Goal: Information Seeking & Learning: Learn about a topic

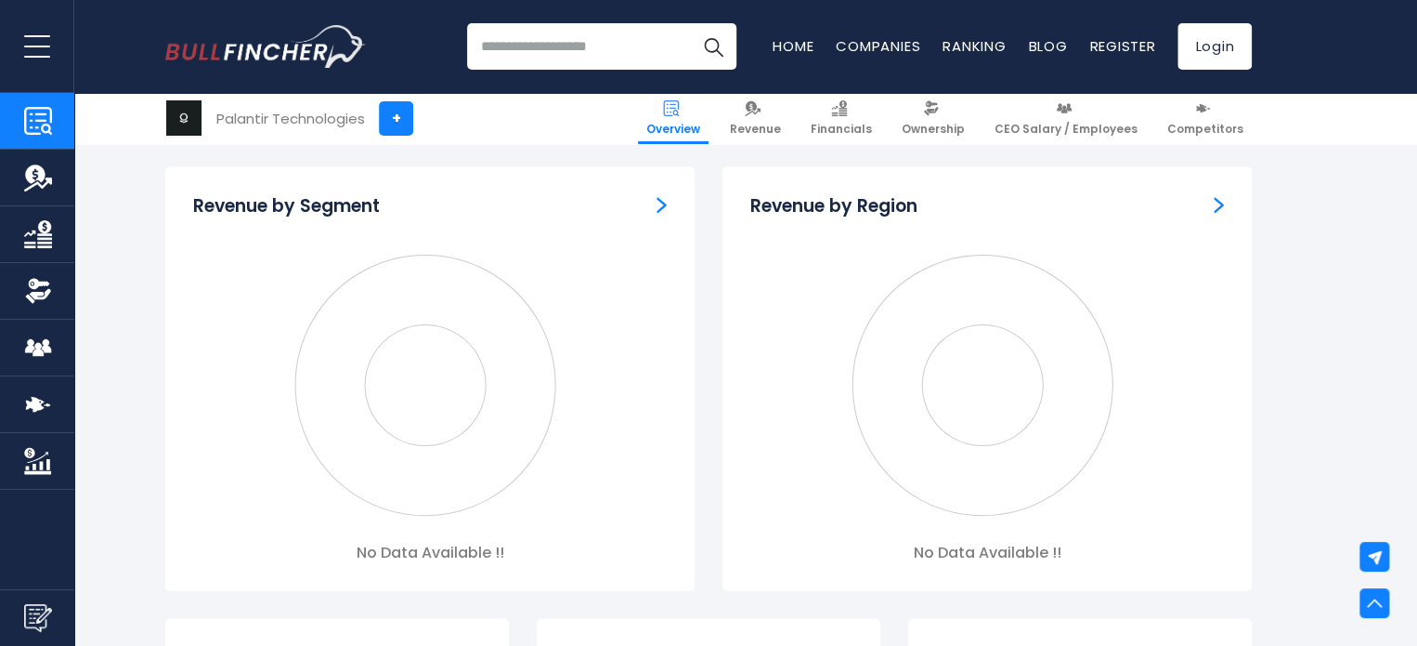
scroll to position [1715, 0]
click at [1219, 201] on img "Revenue by Region" at bounding box center [1219, 200] width 10 height 17
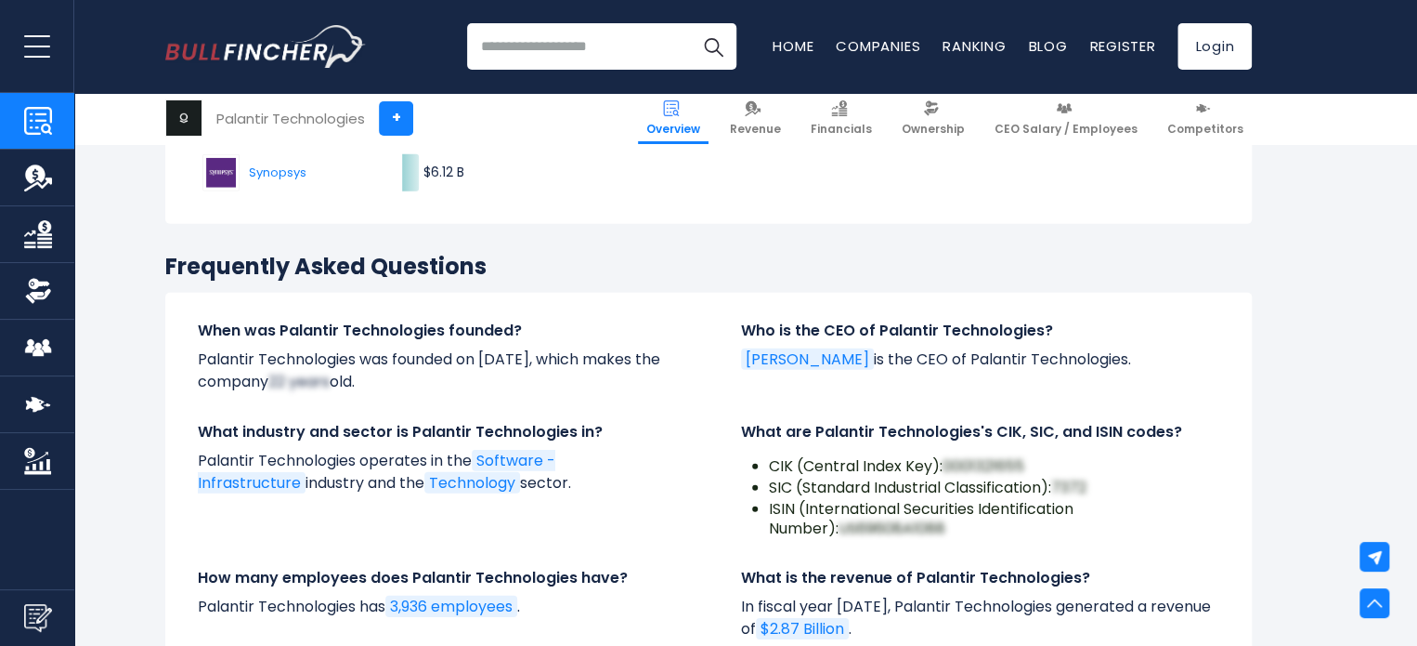
scroll to position [6044, 0]
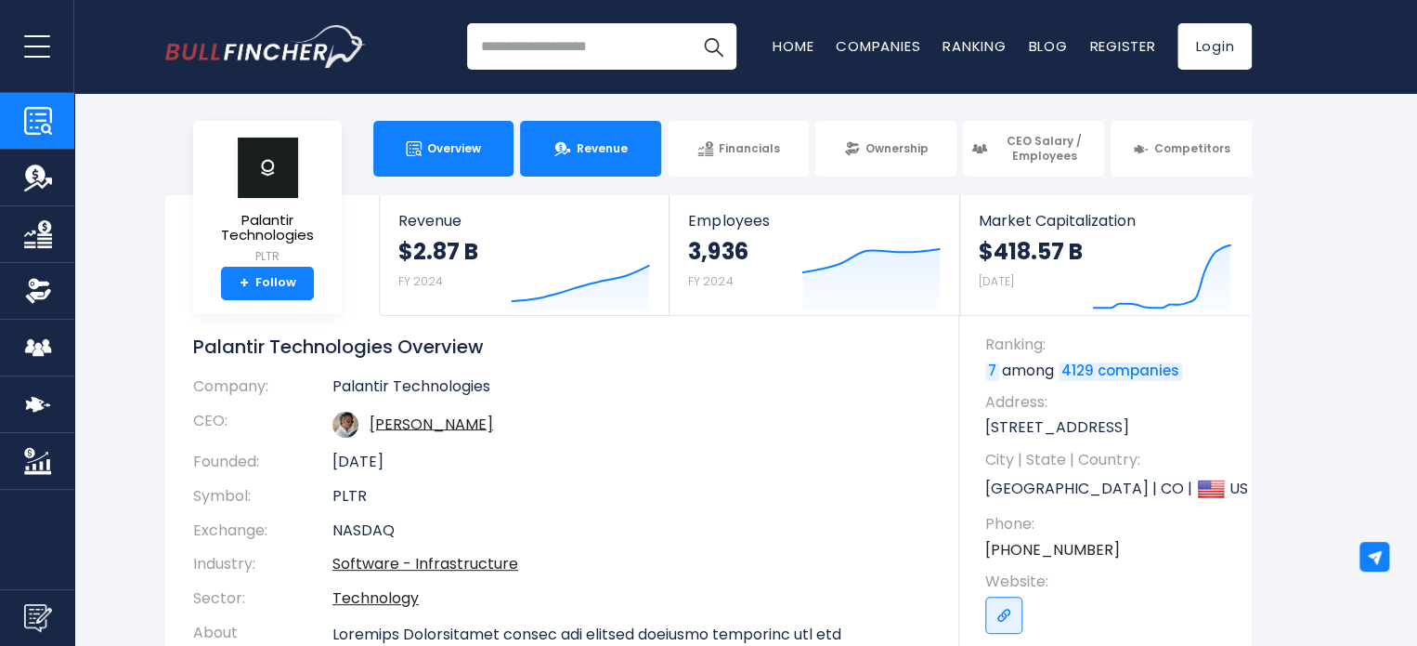
click at [600, 158] on link "Revenue" at bounding box center [590, 149] width 141 height 56
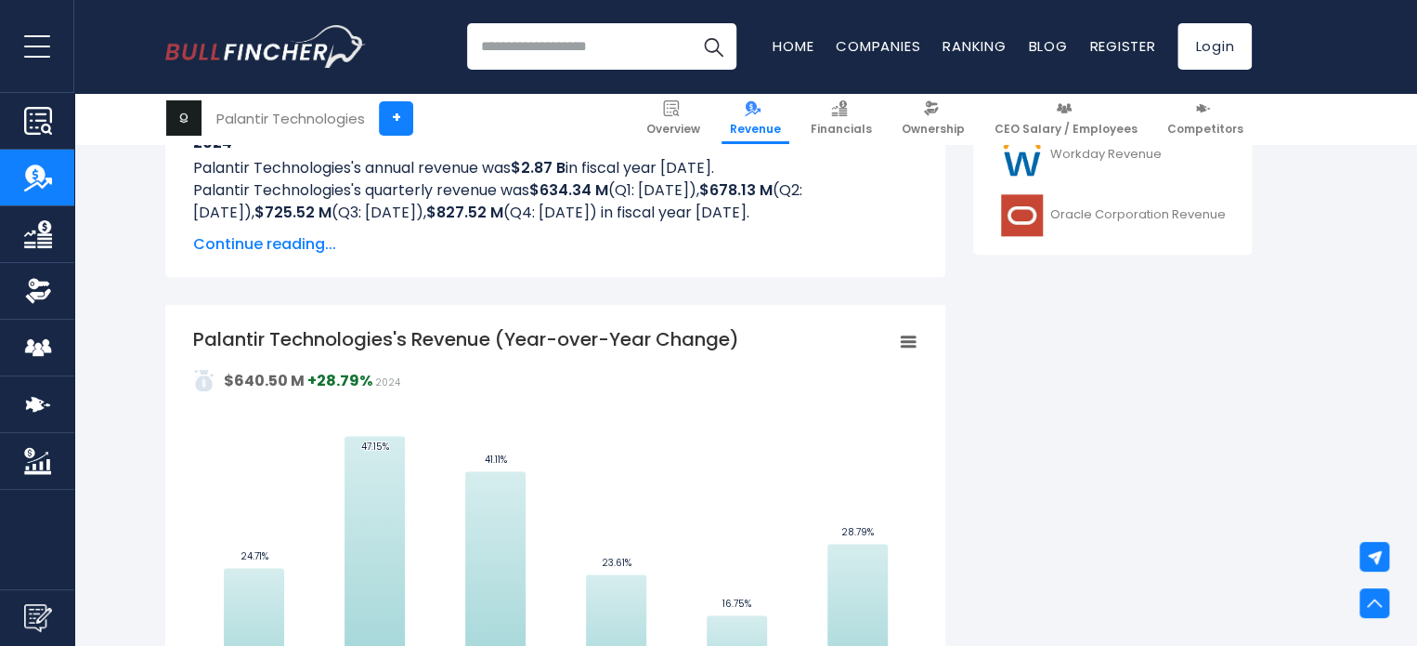
scroll to position [965, 0]
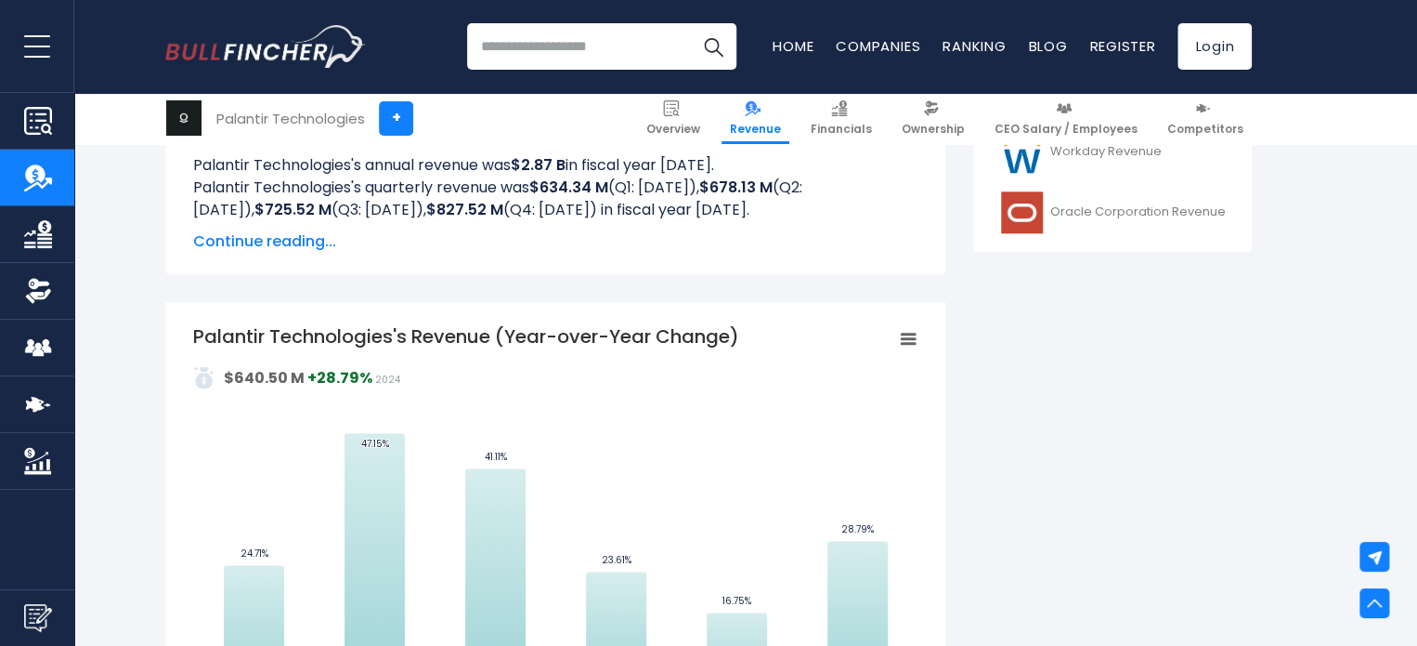
click at [275, 233] on span "Continue reading..." at bounding box center [555, 241] width 724 height 22
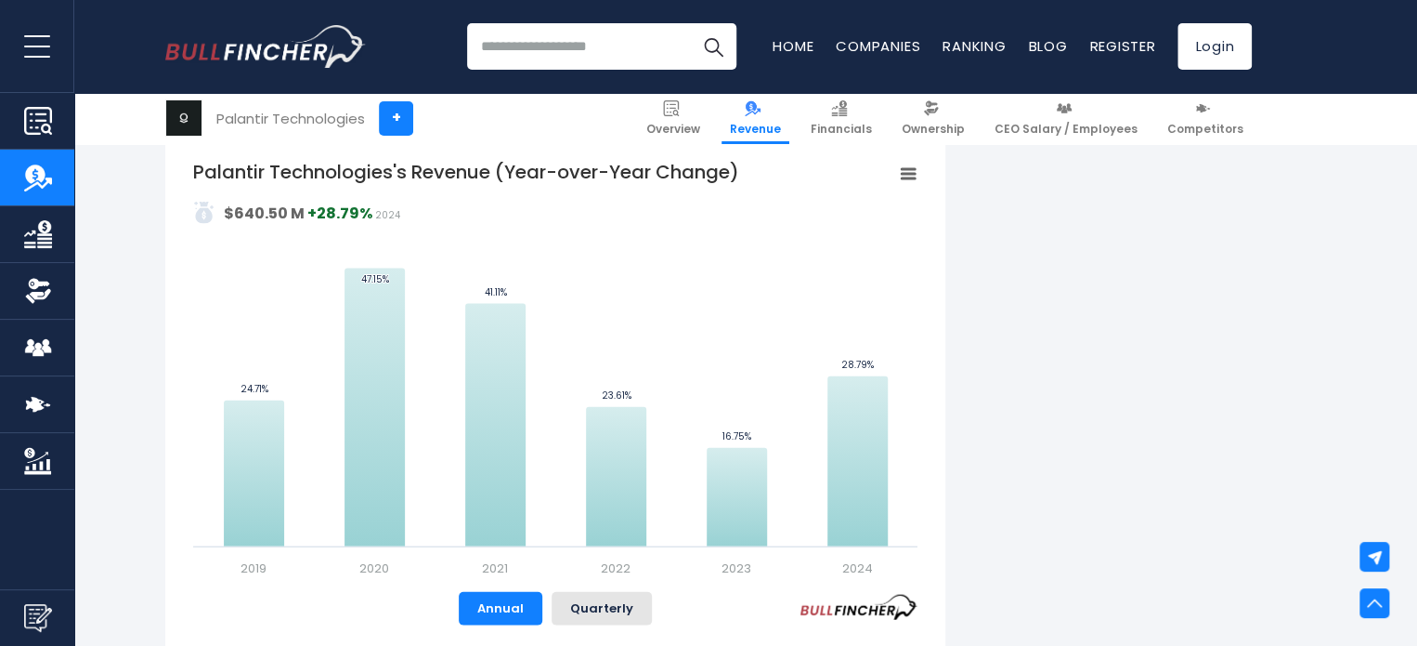
scroll to position [1850, 0]
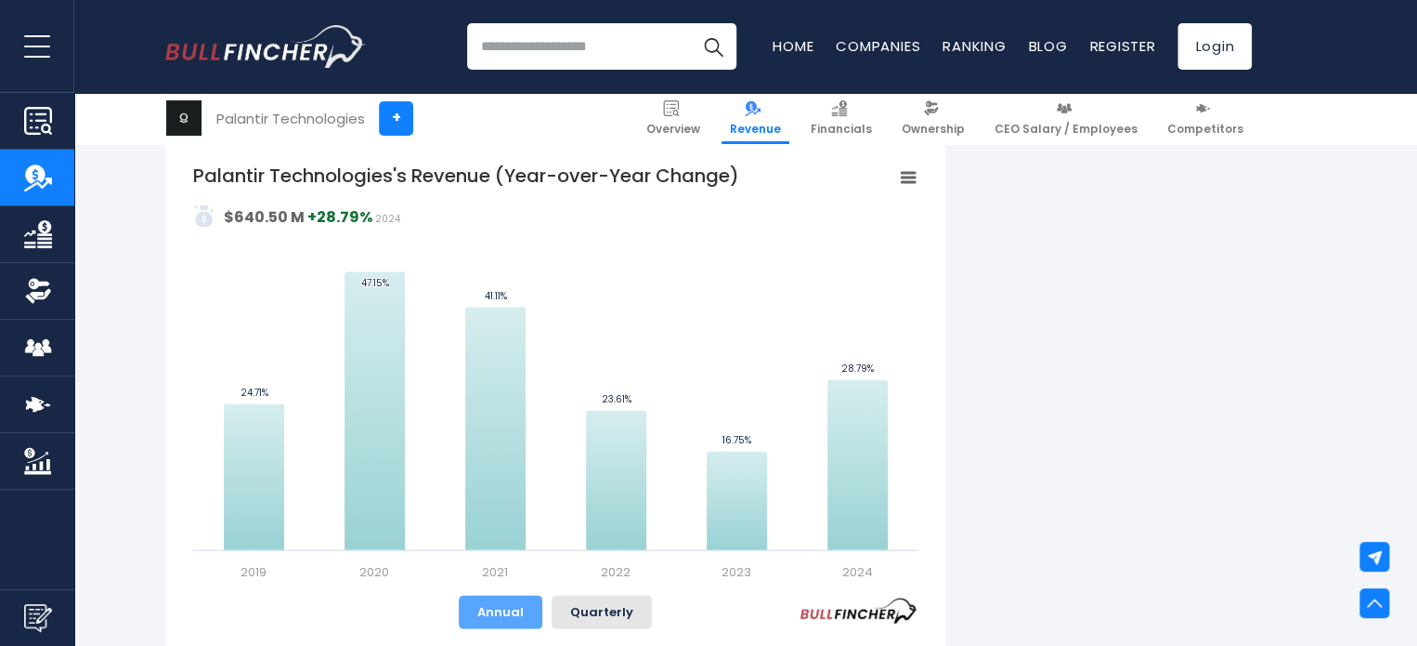
click at [514, 616] on button "Annual" at bounding box center [501, 611] width 84 height 33
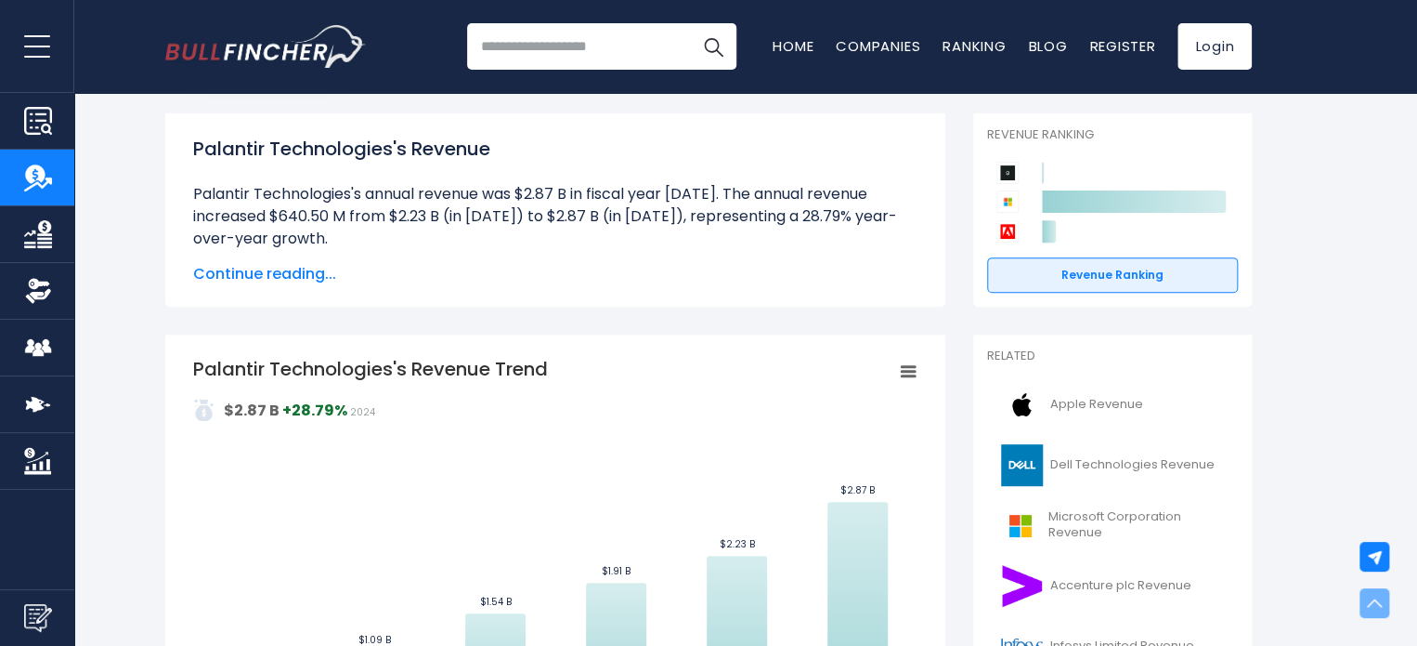
scroll to position [0, 0]
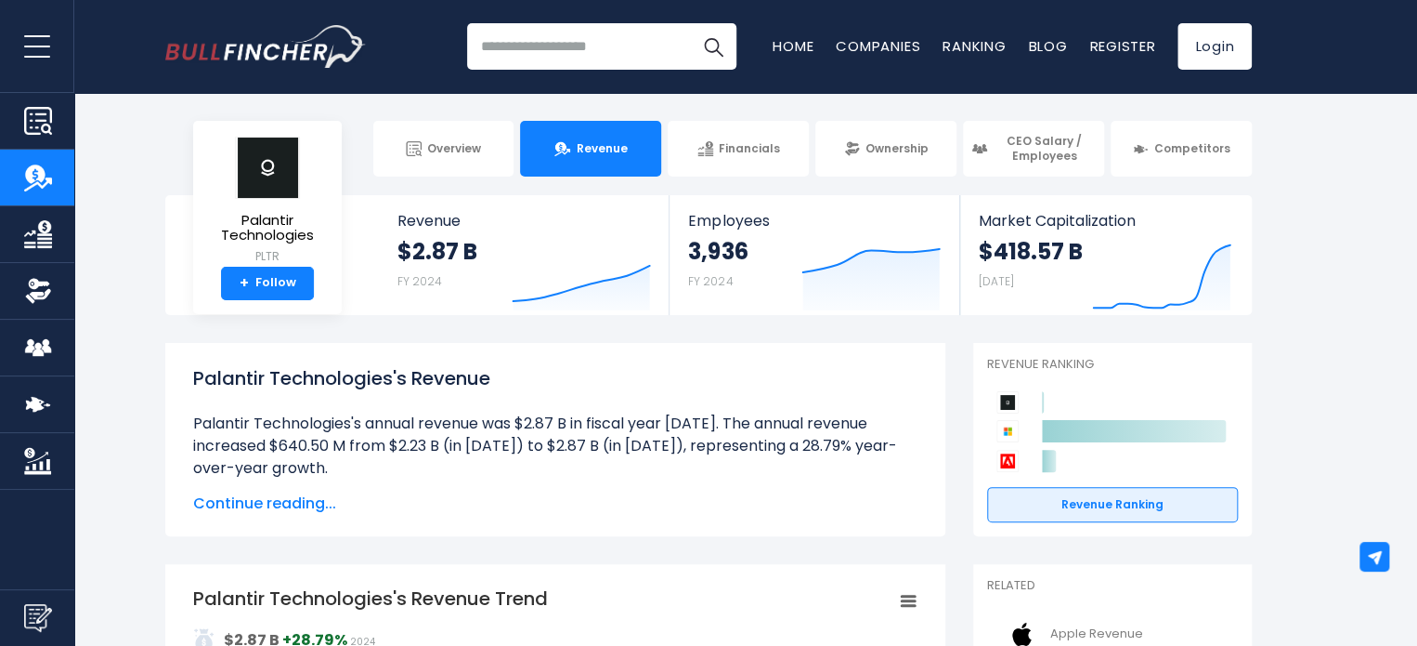
click at [274, 508] on span "Continue reading..." at bounding box center [555, 503] width 724 height 22
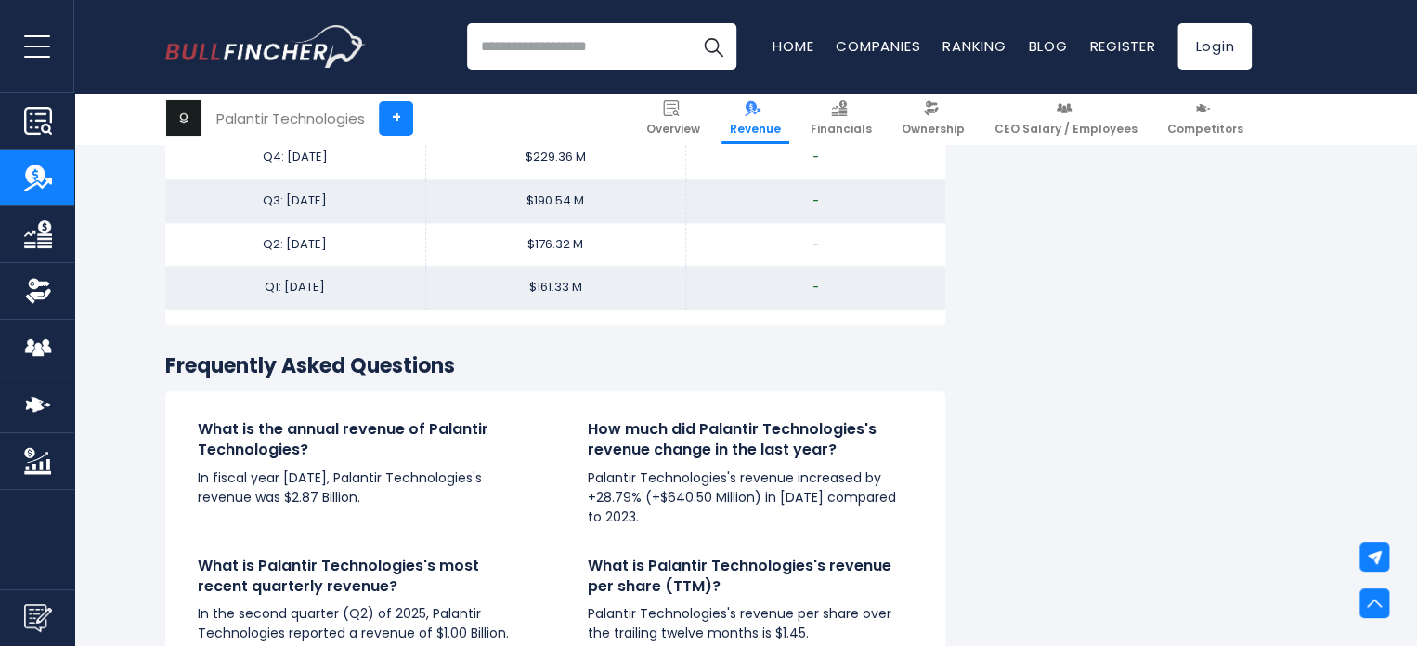
scroll to position [4411, 0]
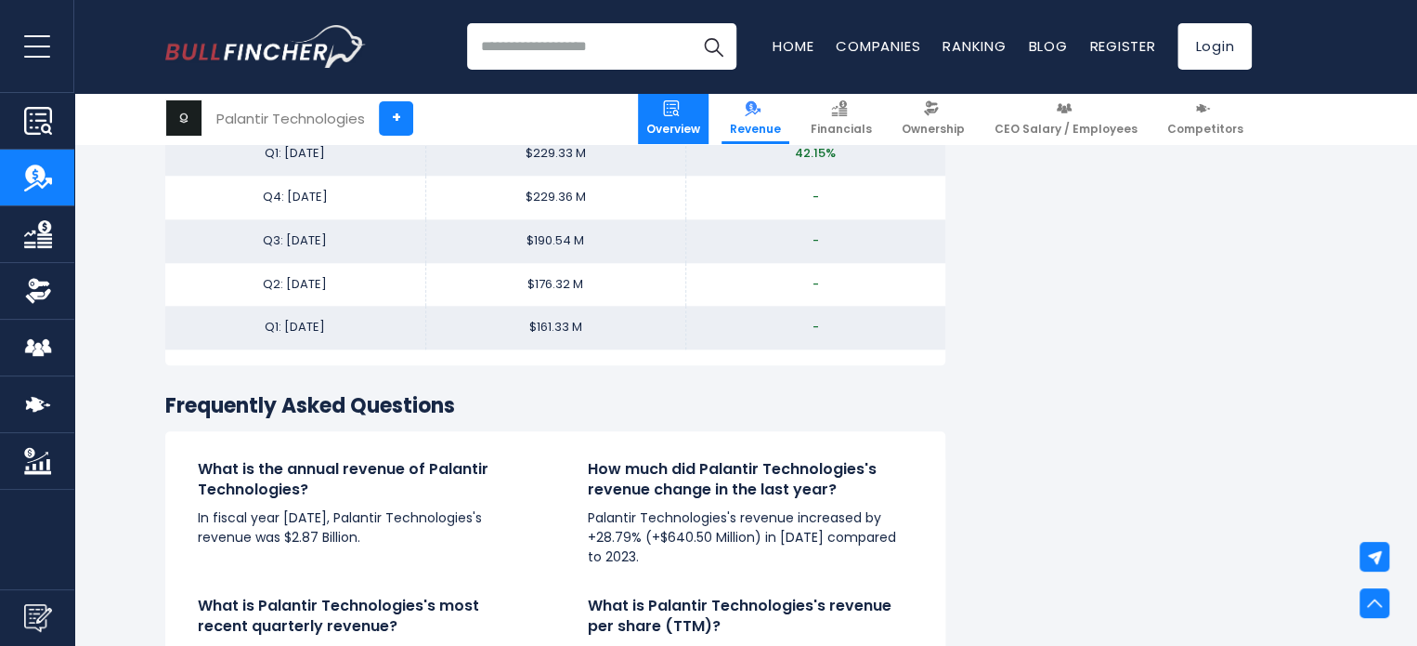
click at [679, 111] on img at bounding box center [671, 108] width 16 height 16
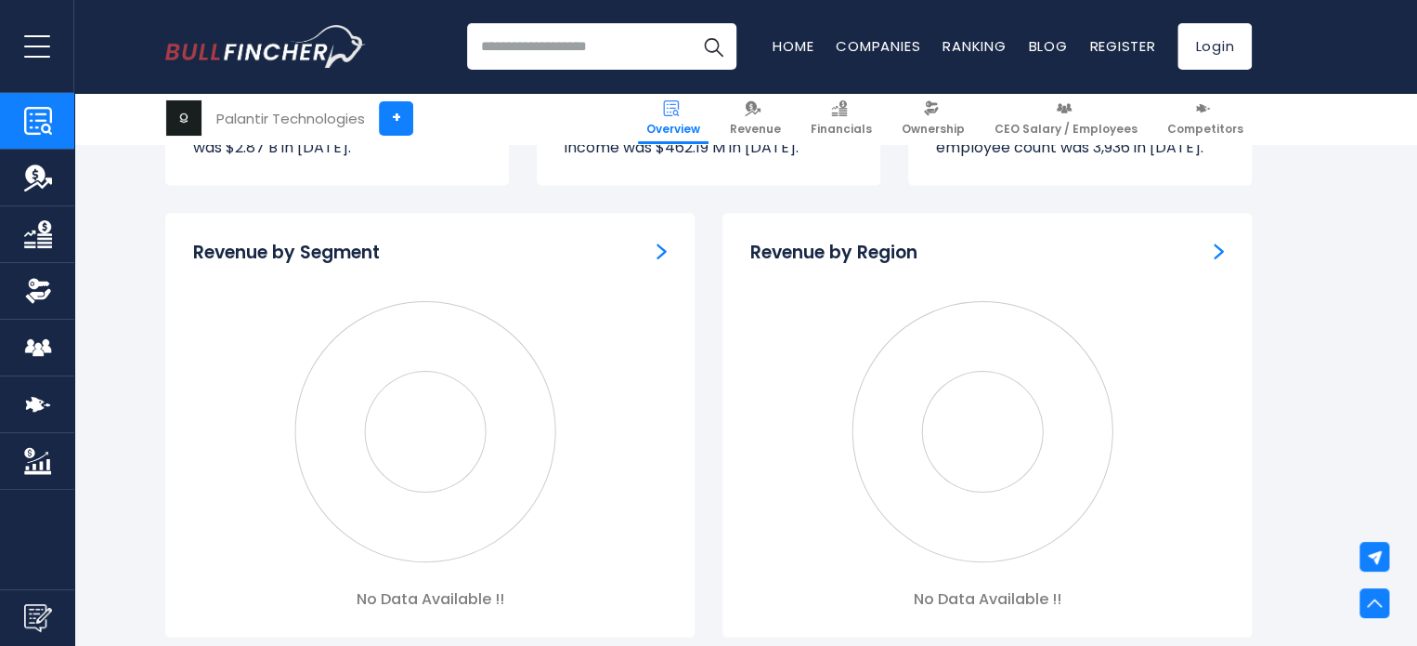
scroll to position [1698, 0]
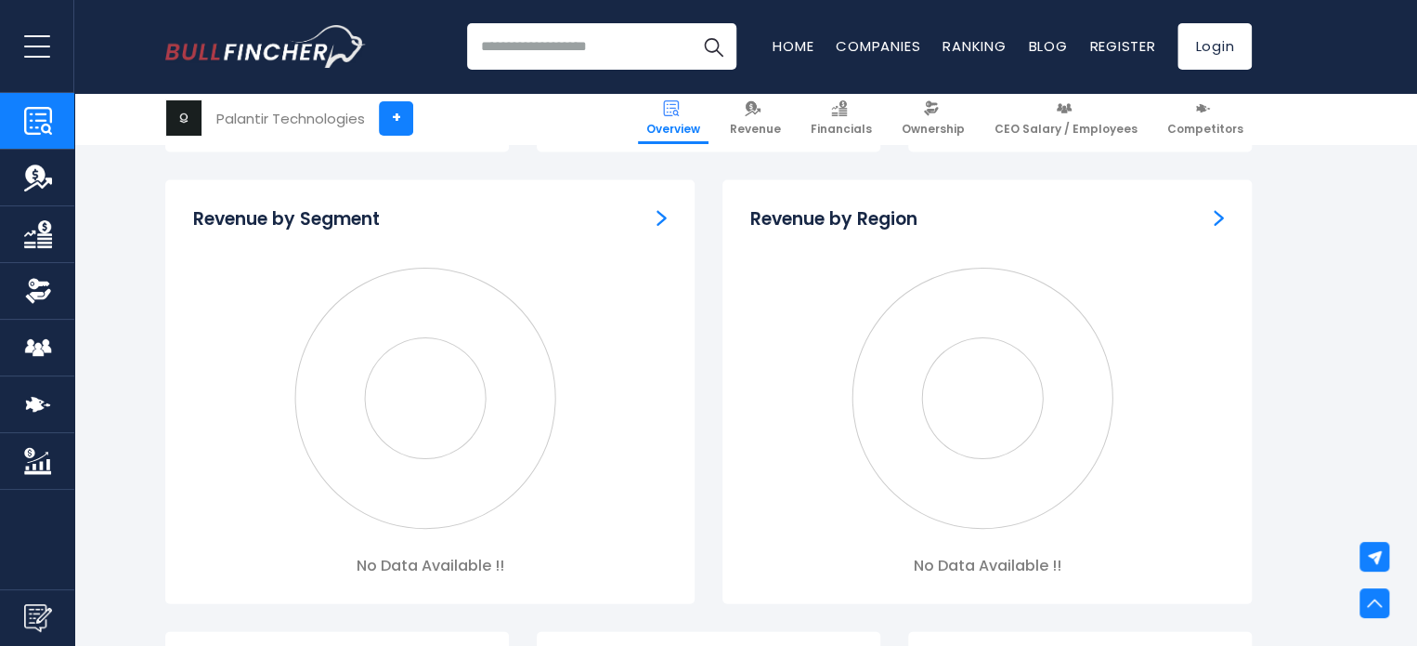
click at [482, 469] on icon "Created with Highcharts 12.1.2" at bounding box center [430, 397] width 474 height 279
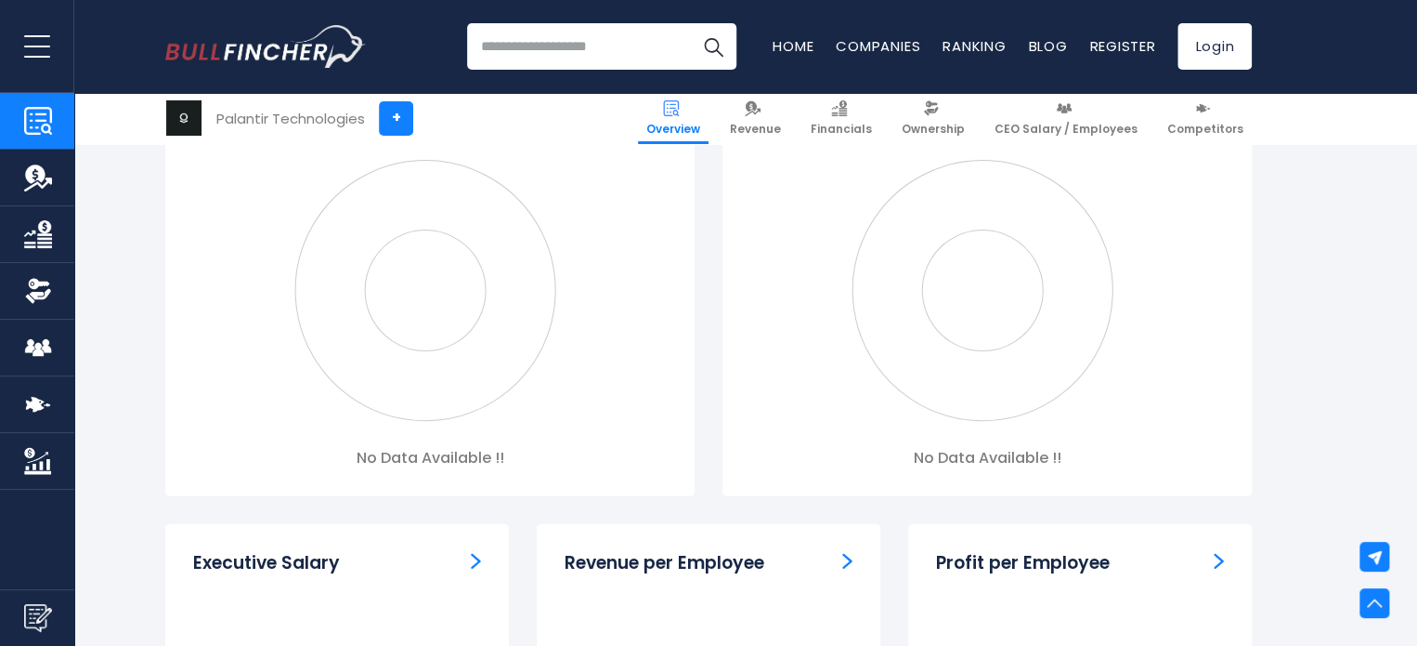
scroll to position [1806, 0]
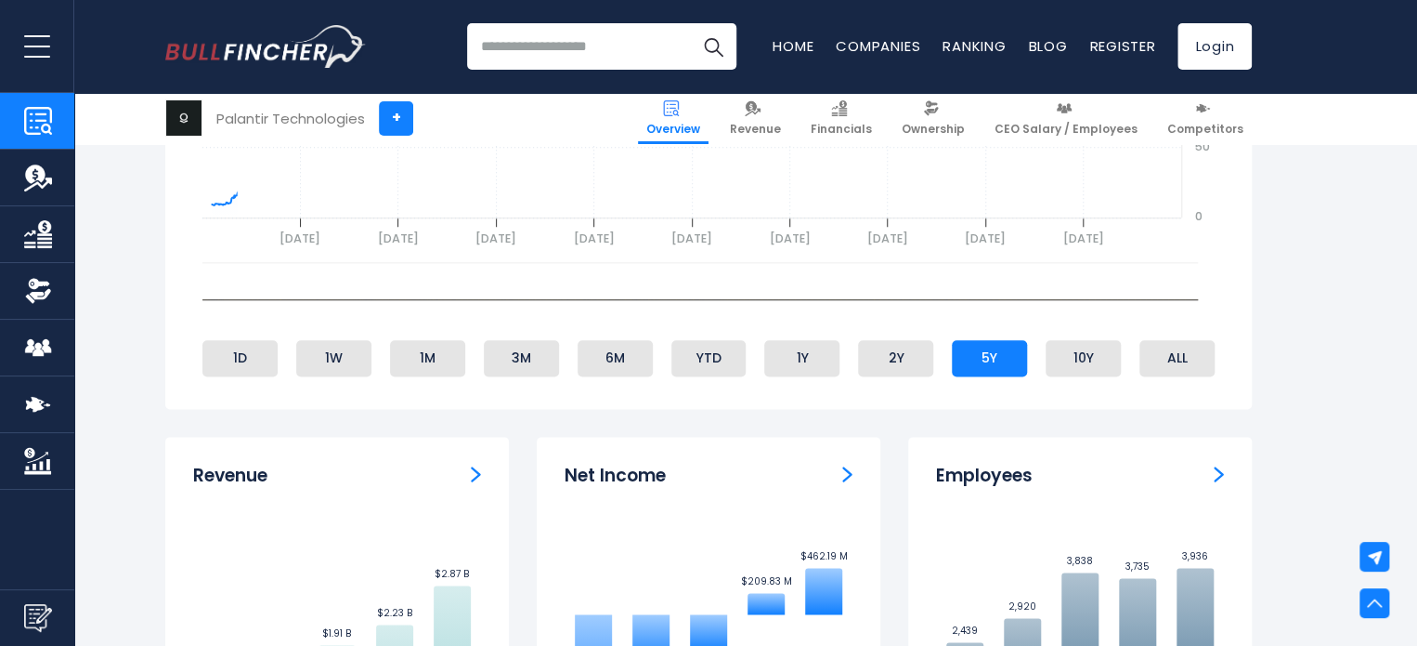
scroll to position [1032, 0]
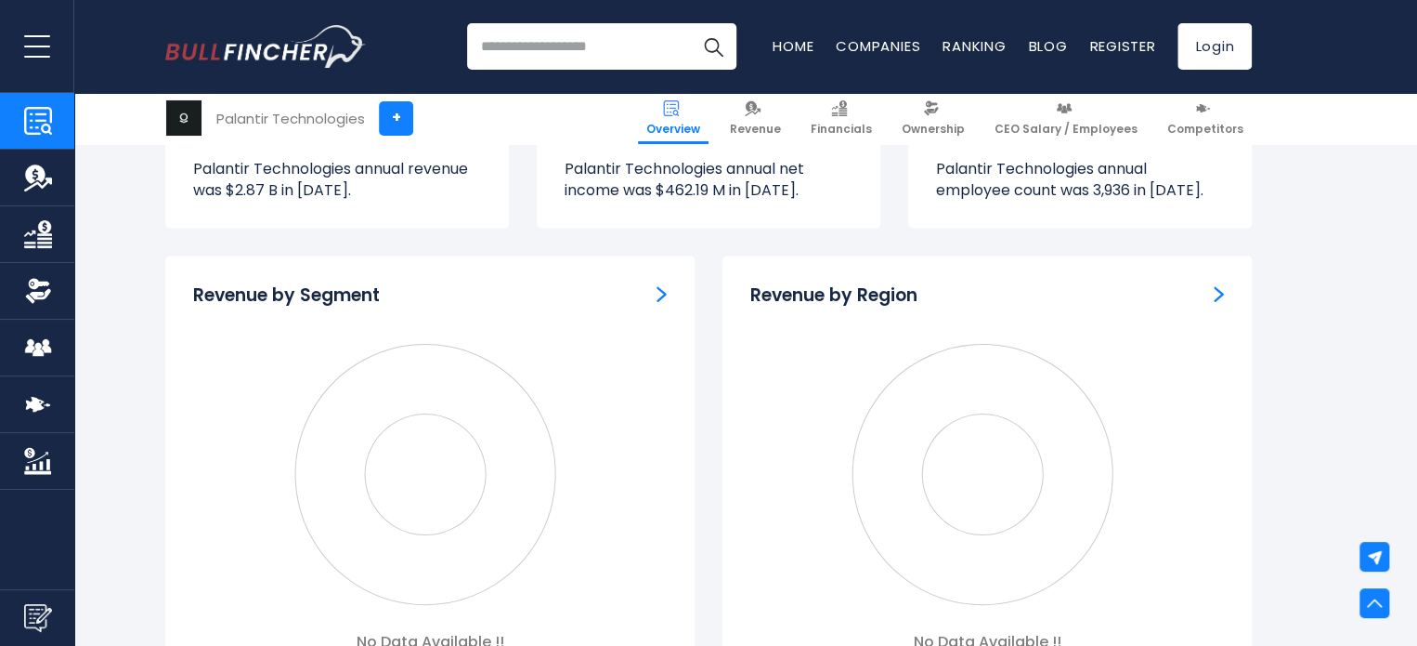
scroll to position [1770, 0]
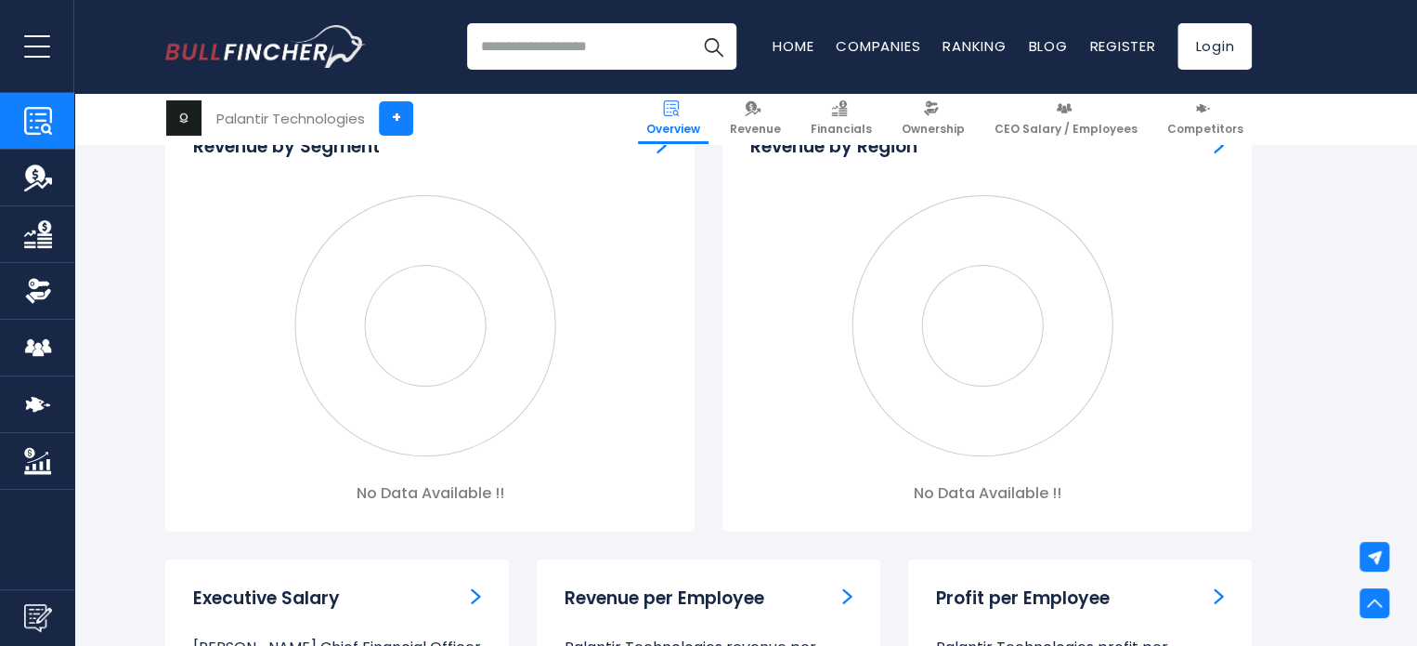
click at [442, 497] on div "No Data Available !!" at bounding box center [430, 493] width 474 height 20
click at [31, 176] on img "Company Revenue" at bounding box center [38, 177] width 28 height 28
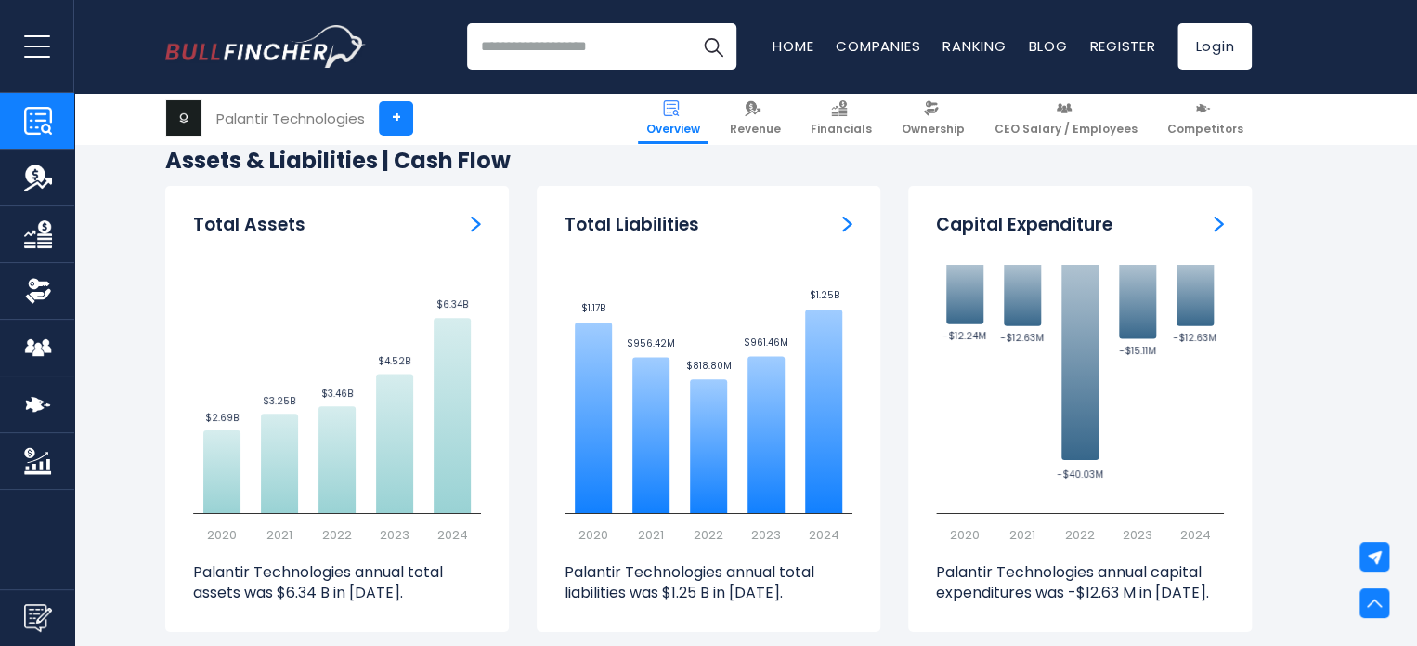
scroll to position [3206, 0]
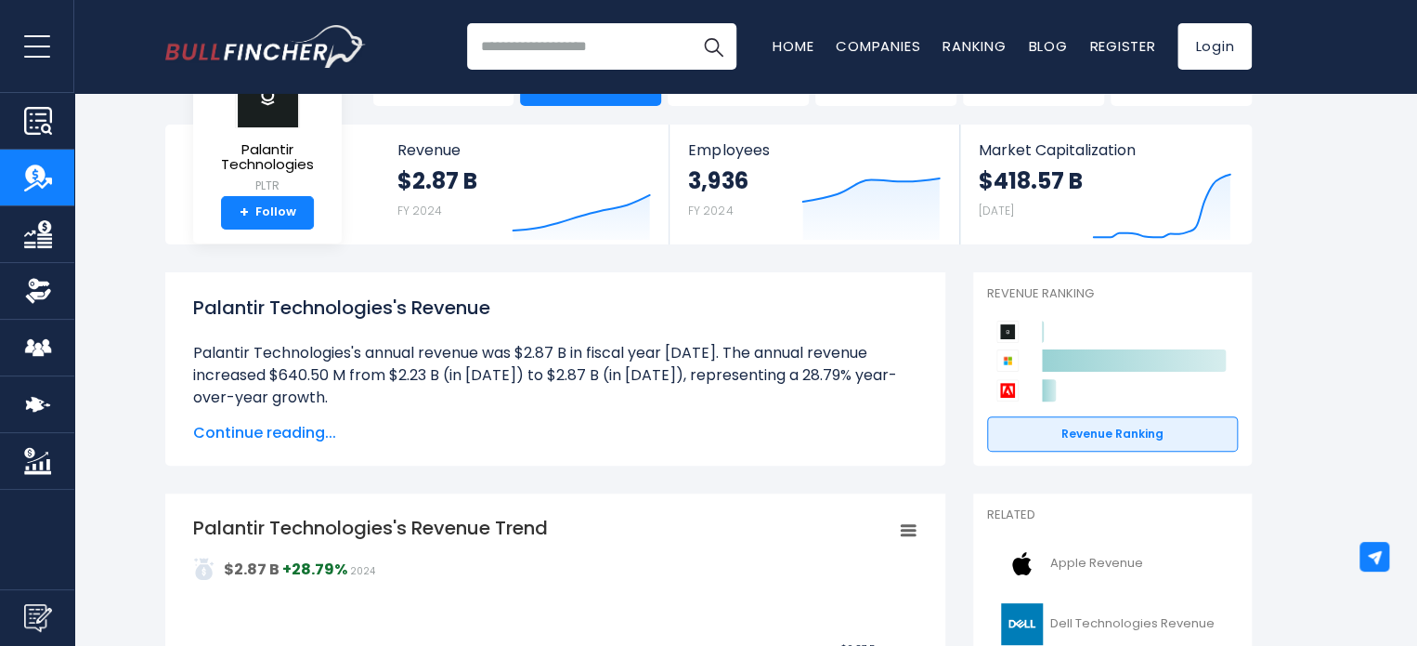
click at [242, 437] on span "Continue reading..." at bounding box center [555, 433] width 724 height 22
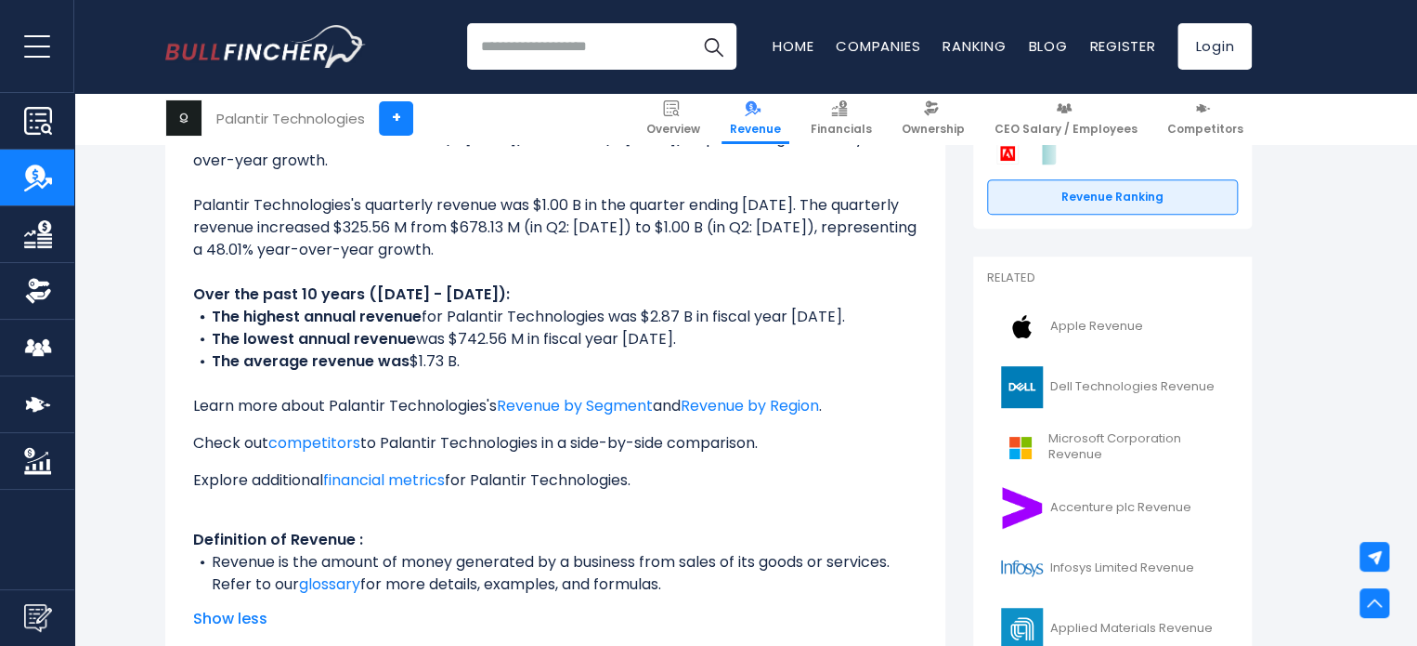
scroll to position [307, 0]
click at [599, 405] on link "Revenue by Segment" at bounding box center [575, 406] width 156 height 21
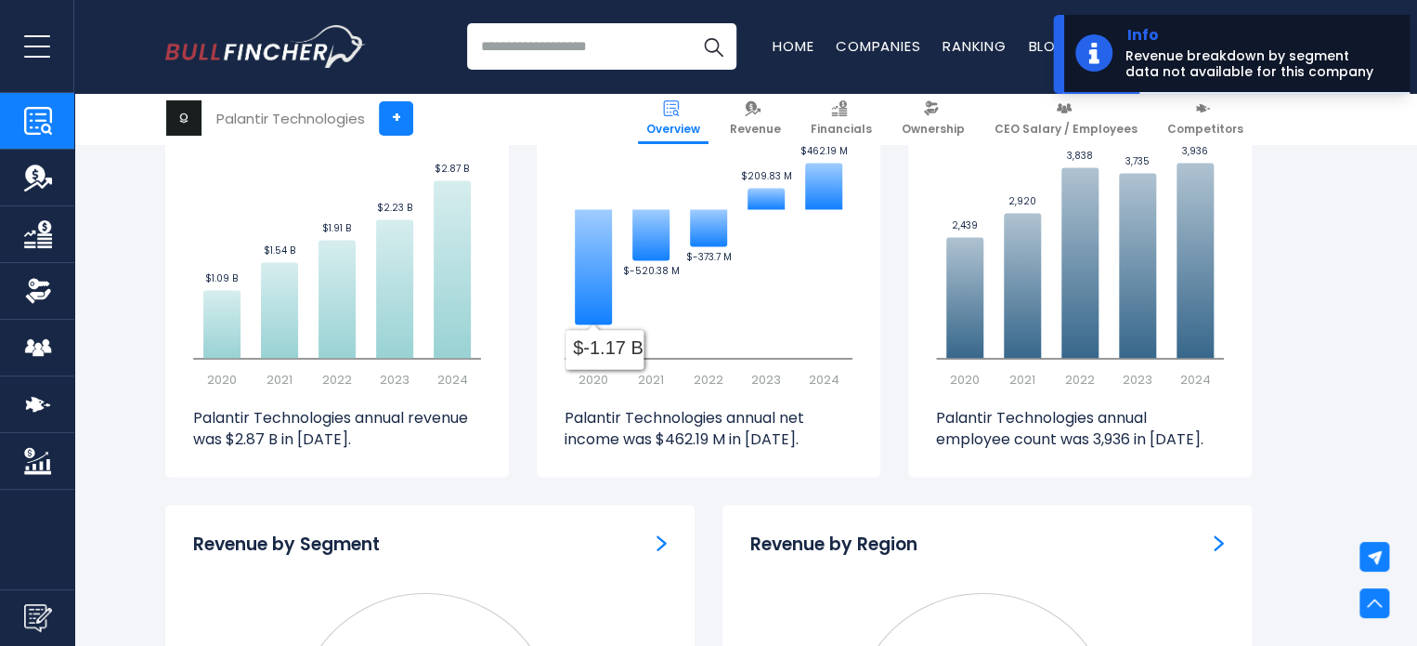
scroll to position [1374, 0]
